Goal: Task Accomplishment & Management: Manage account settings

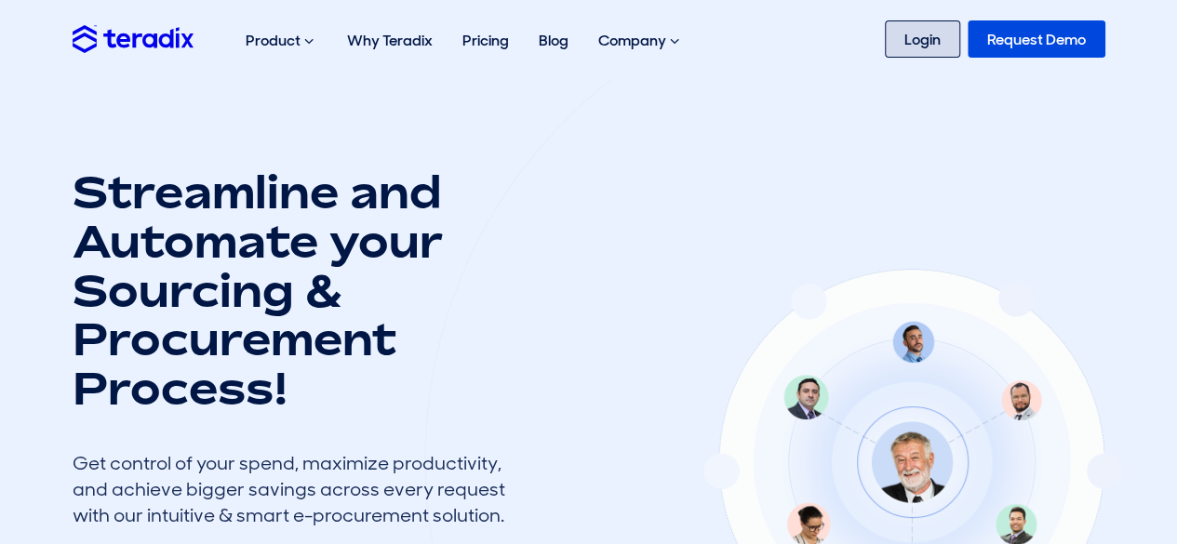
click at [904, 31] on link "Login" at bounding box center [922, 38] width 75 height 37
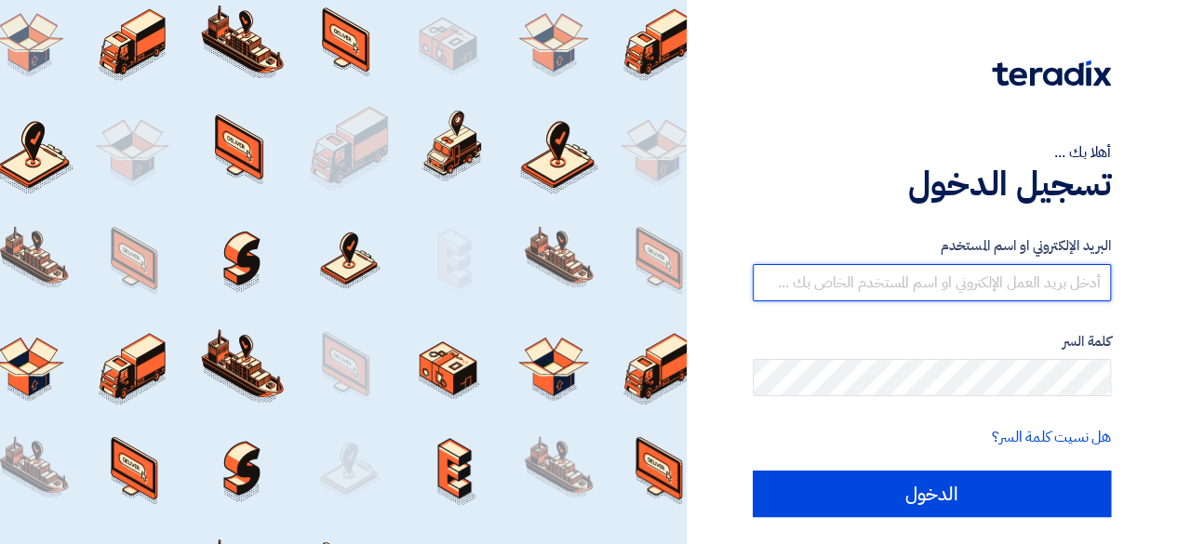
click at [1018, 267] on input "text" at bounding box center [932, 282] width 358 height 37
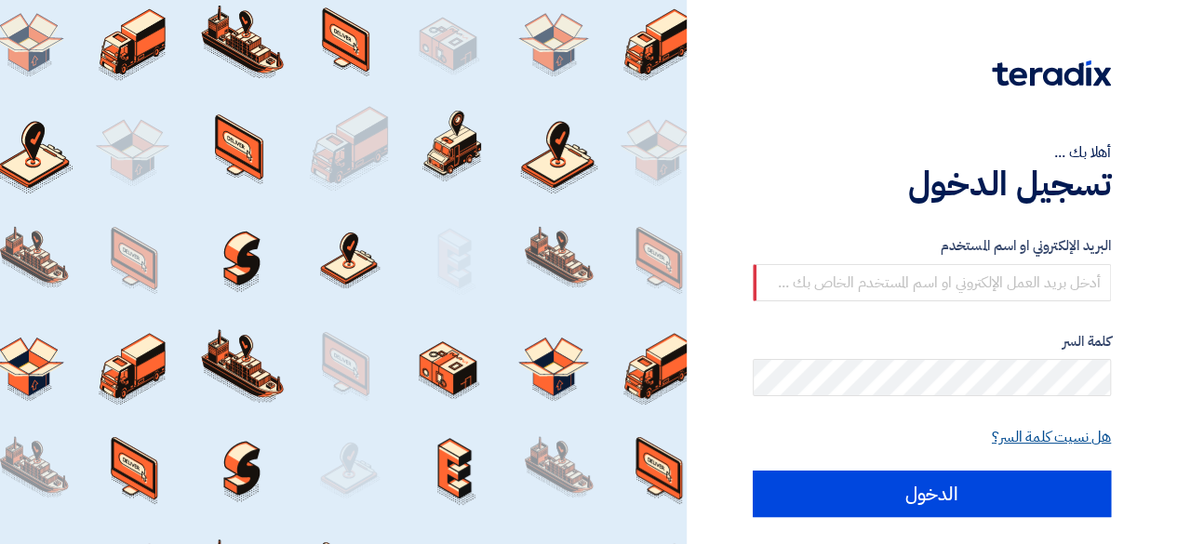
click at [1076, 436] on link "هل نسيت كلمة السر؟" at bounding box center [1051, 437] width 119 height 22
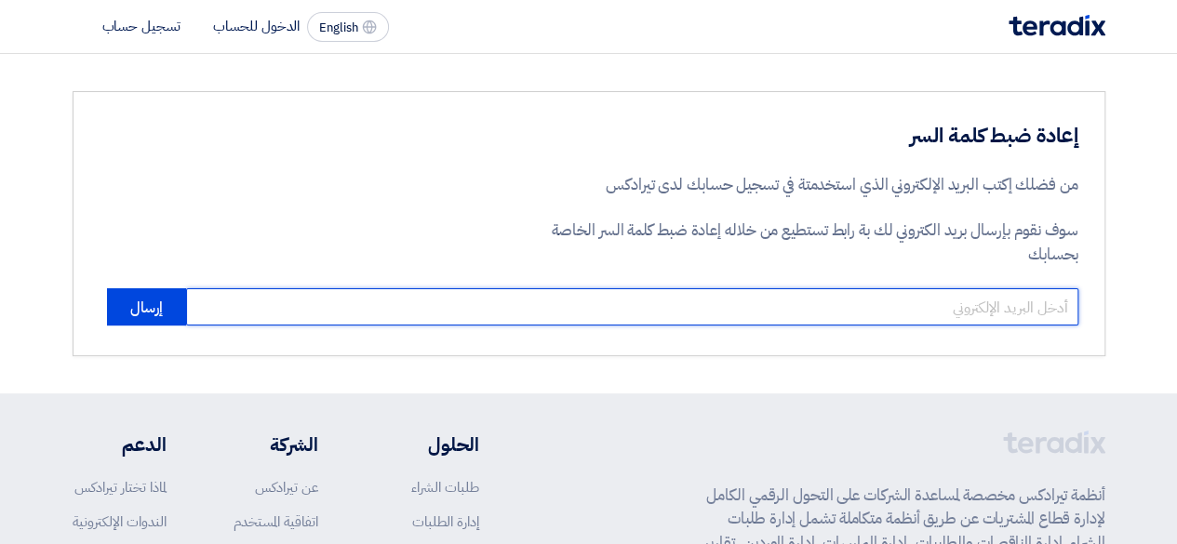
click at [984, 288] on input "email" at bounding box center [632, 306] width 892 height 37
type input "omar.hiekal@protec-eg.com"
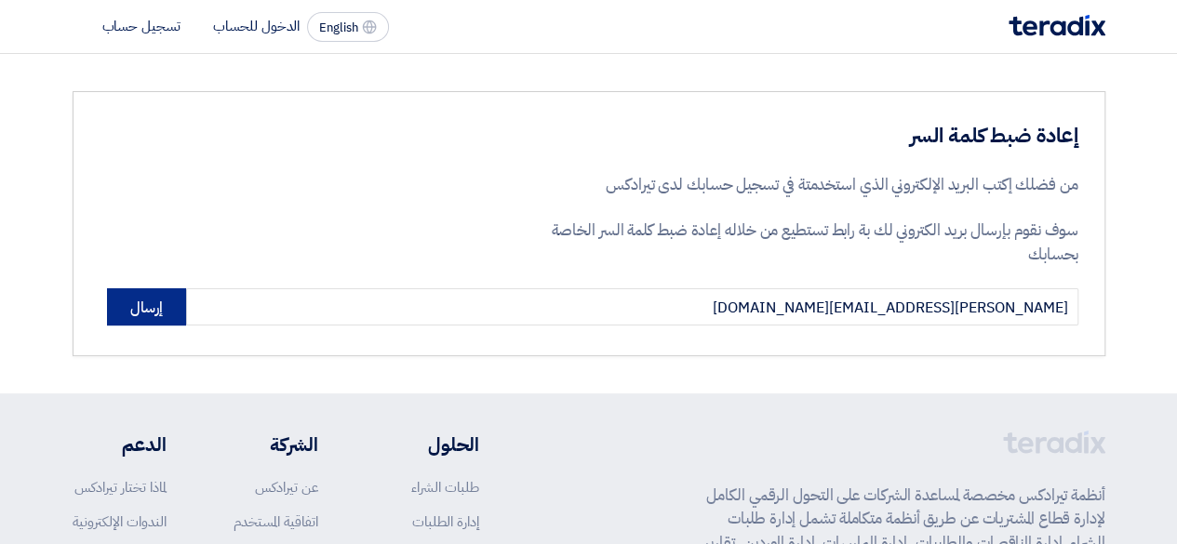
click at [151, 320] on button "إرسال" at bounding box center [146, 306] width 79 height 37
